Goal: Transaction & Acquisition: Purchase product/service

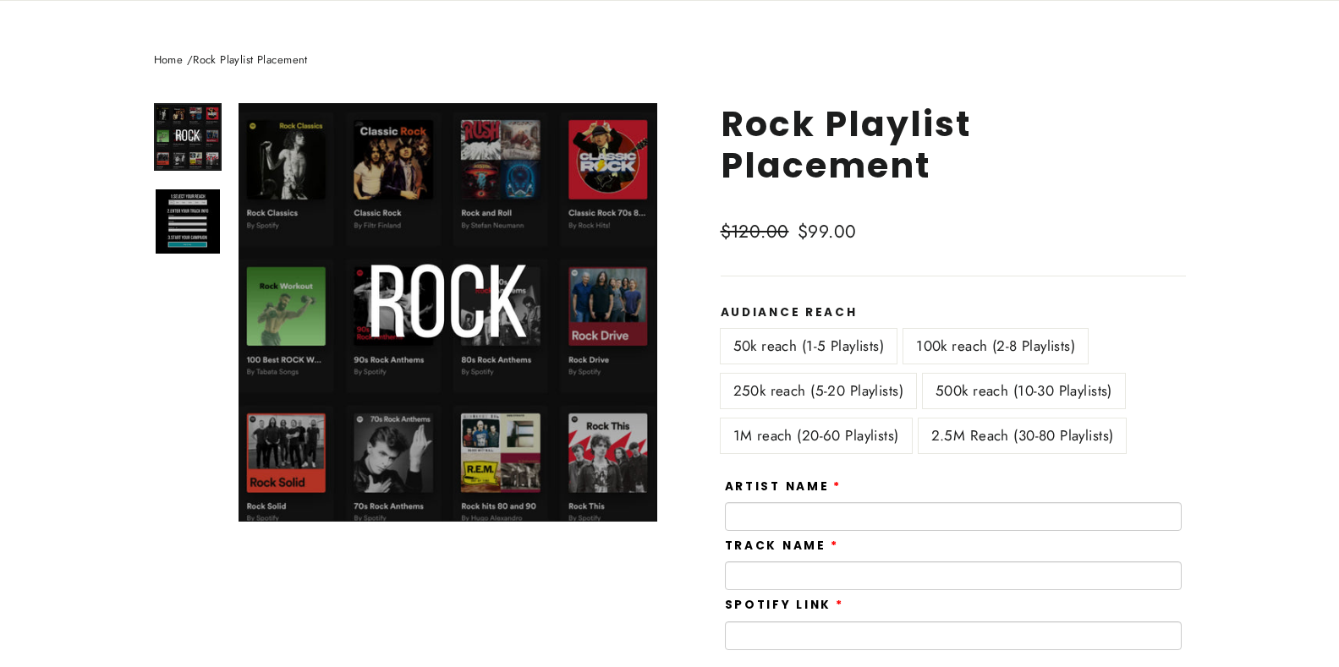
scroll to position [169, 0]
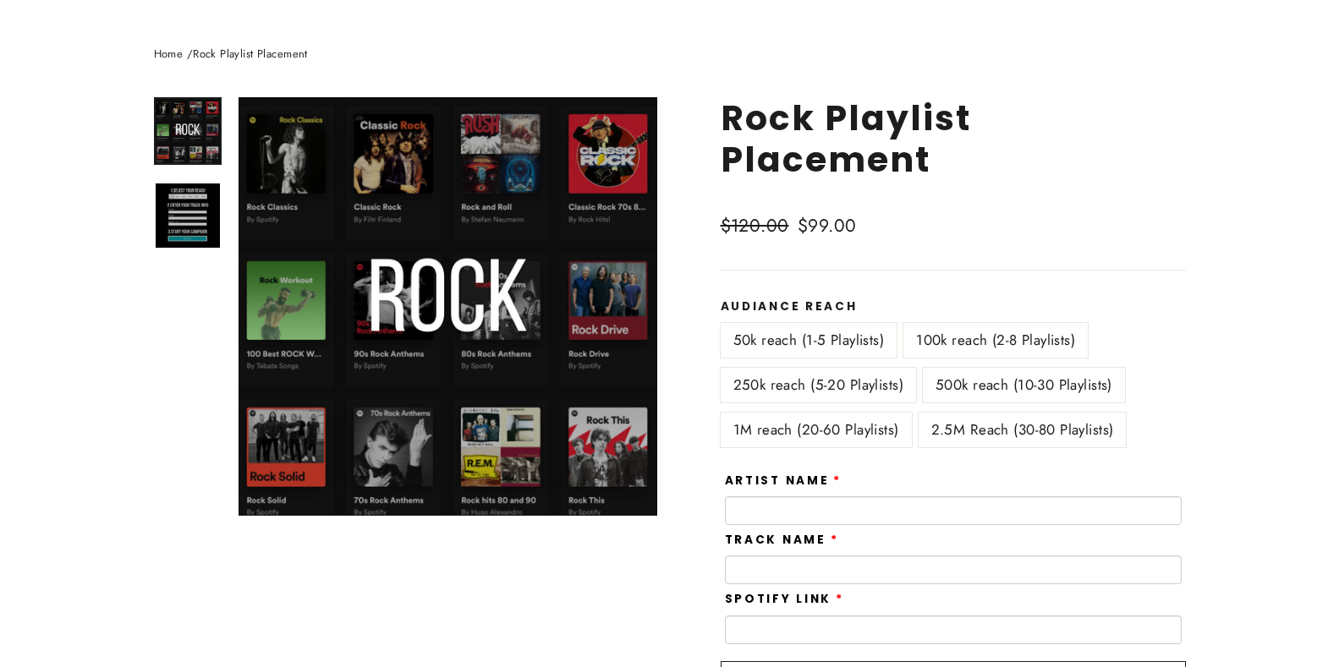
click at [1042, 342] on label "100k reach (2-8 Playlists)" at bounding box center [995, 340] width 184 height 35
click at [867, 386] on label "250k reach (5-20 Playlists)" at bounding box center [817, 385] width 195 height 35
click at [998, 339] on label "100k reach (2-8 Playlists)" at bounding box center [995, 340] width 184 height 35
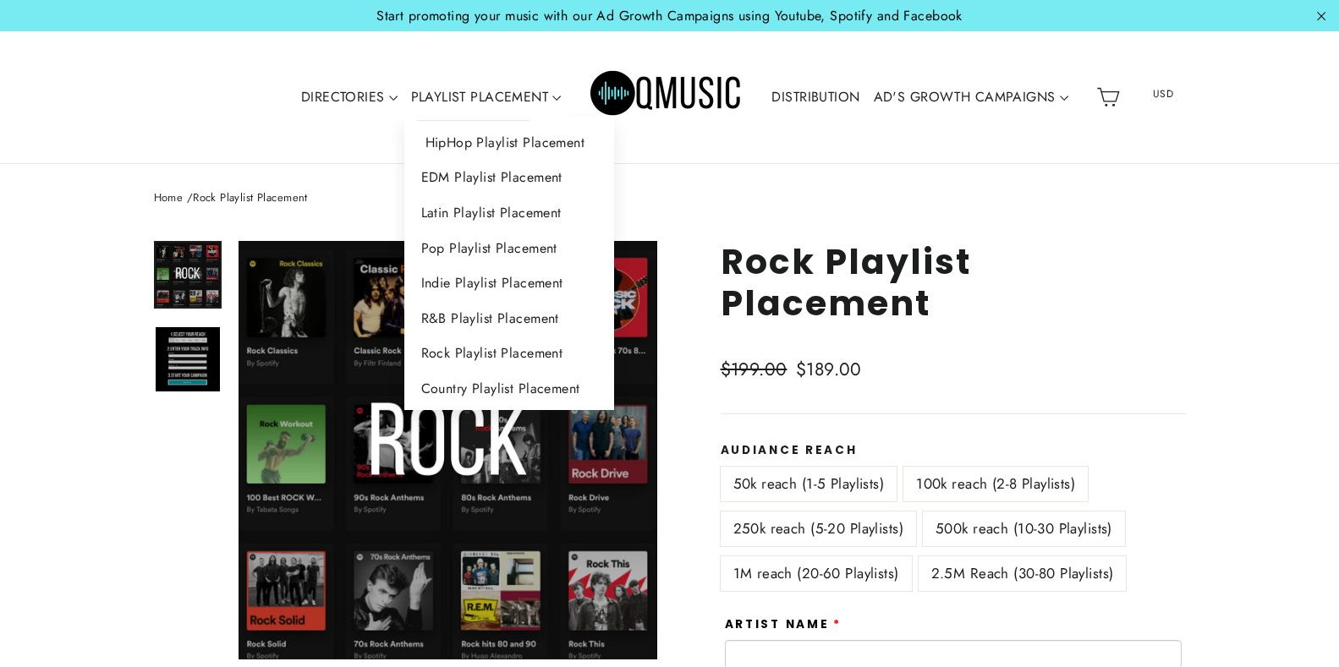
click at [503, 145] on link "HipHop Playlist Placement" at bounding box center [509, 143] width 211 height 36
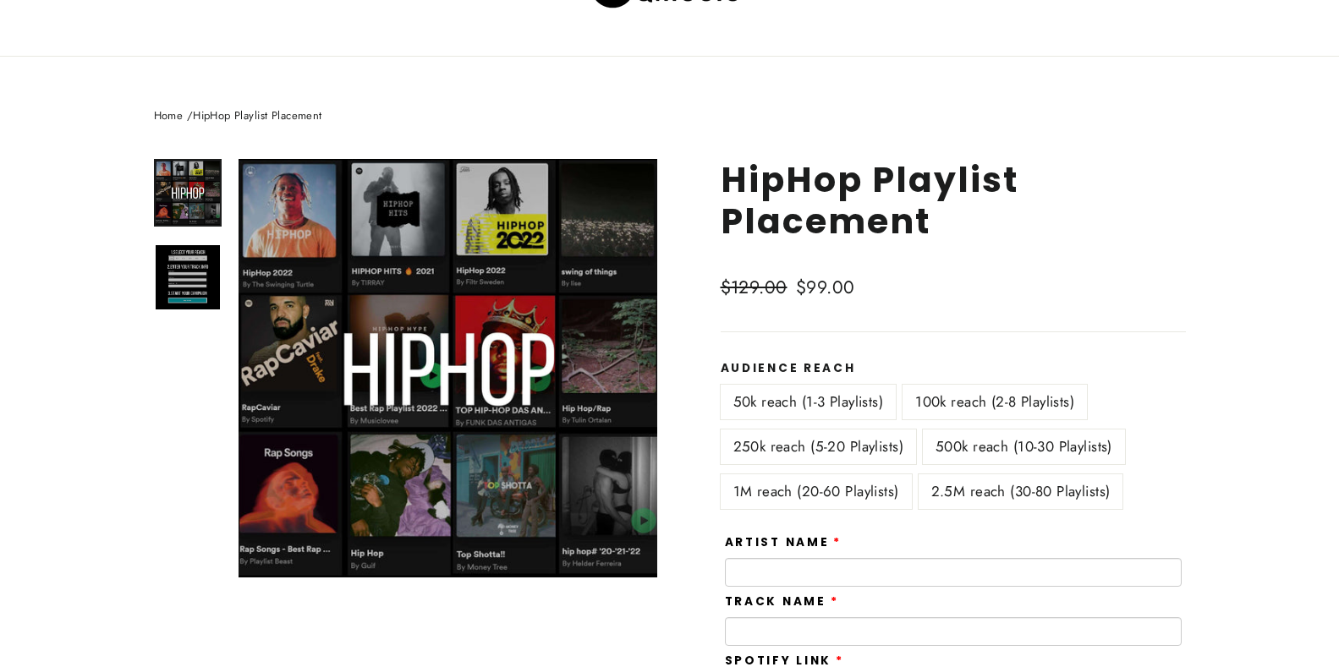
scroll to position [195, 0]
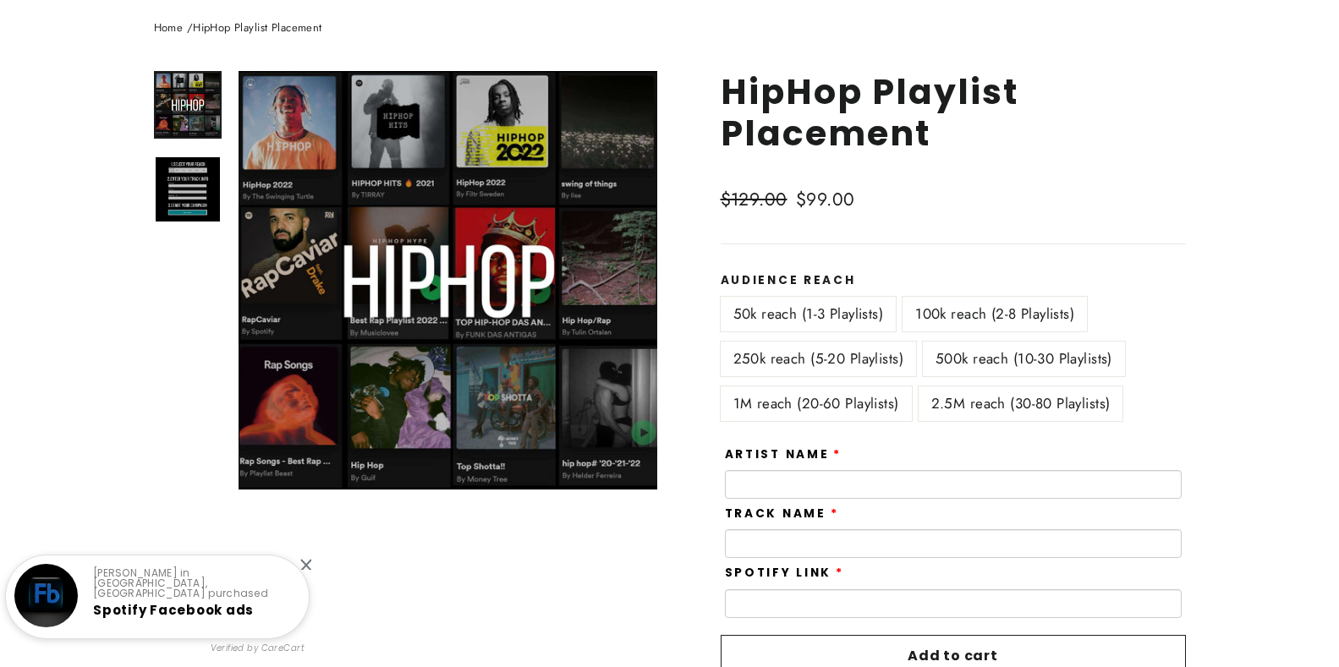
click at [1018, 307] on label "100k reach (2-8 Playlists)" at bounding box center [994, 314] width 184 height 35
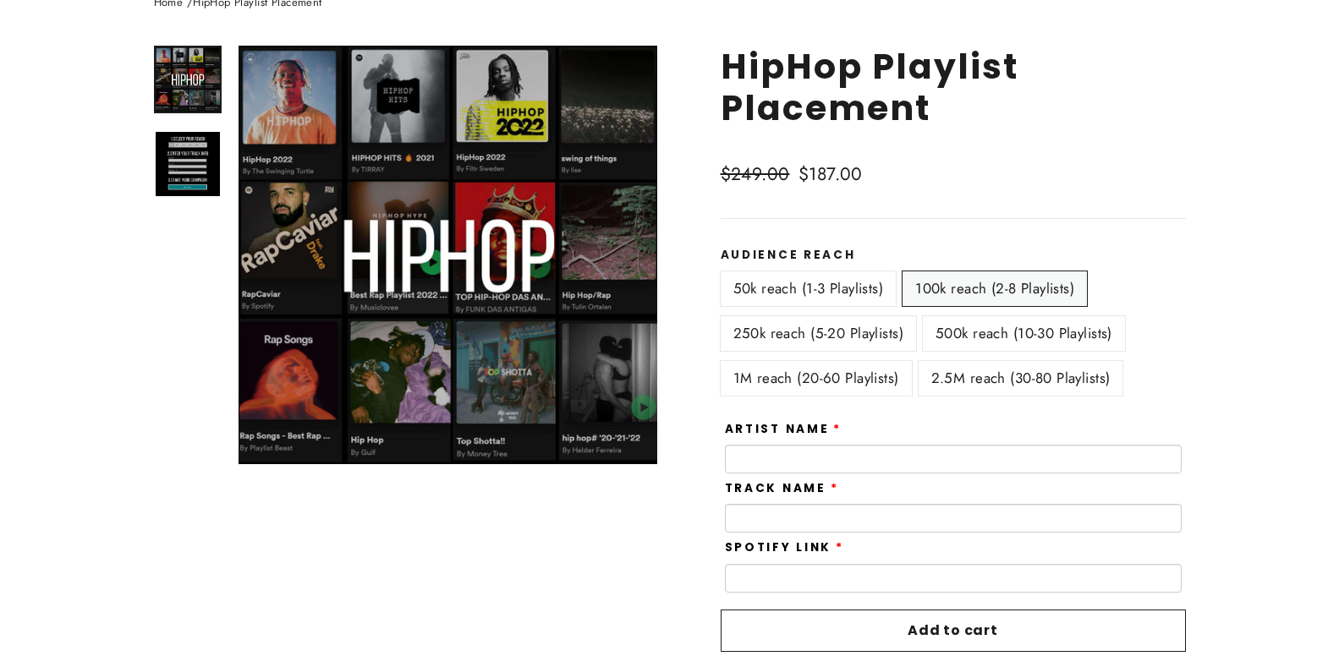
scroll to position [183, 0]
